Goal: Information Seeking & Learning: Learn about a topic

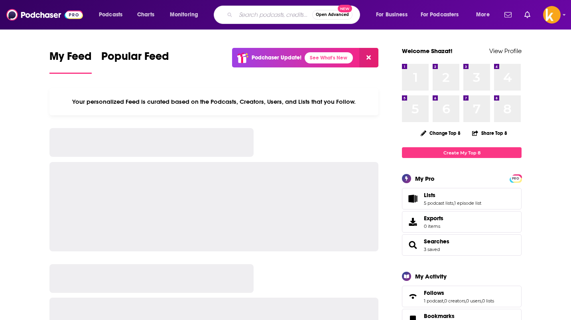
click at [264, 19] on input "Search podcasts, credits, & more..." at bounding box center [274, 14] width 77 height 13
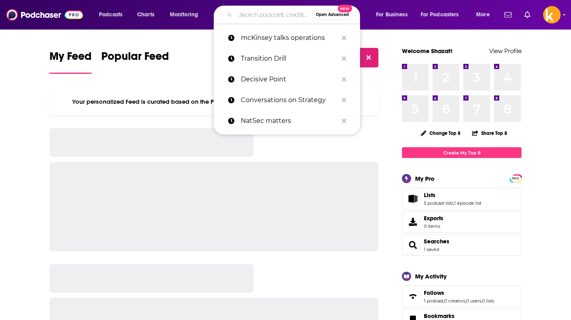
type input ","
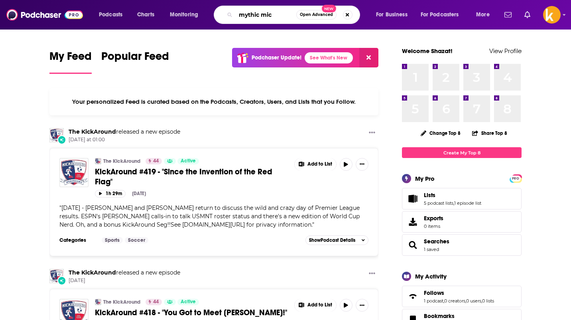
type input "mythic mic"
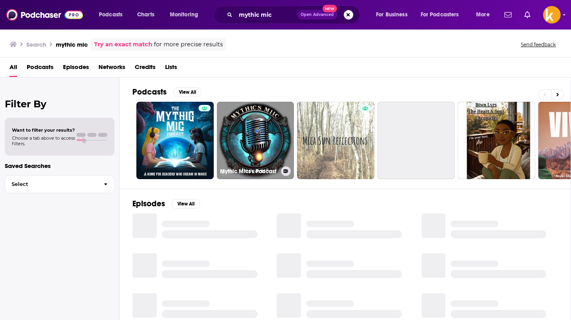
scroll to position [2, 0]
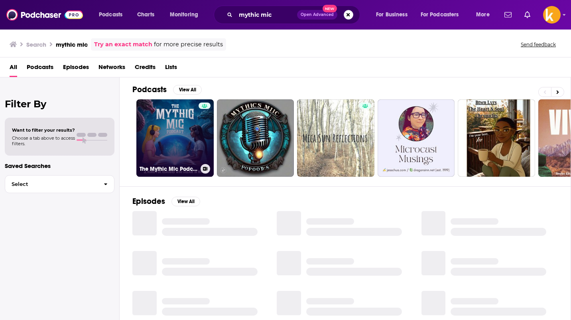
click at [173, 142] on link "The Mythic Mic Podcast" at bounding box center [174, 137] width 77 height 77
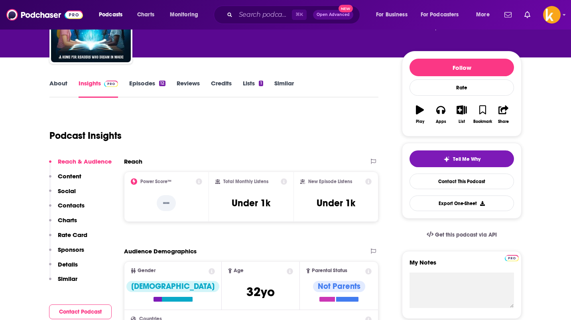
scroll to position [80, 0]
